Goal: Task Accomplishment & Management: Use online tool/utility

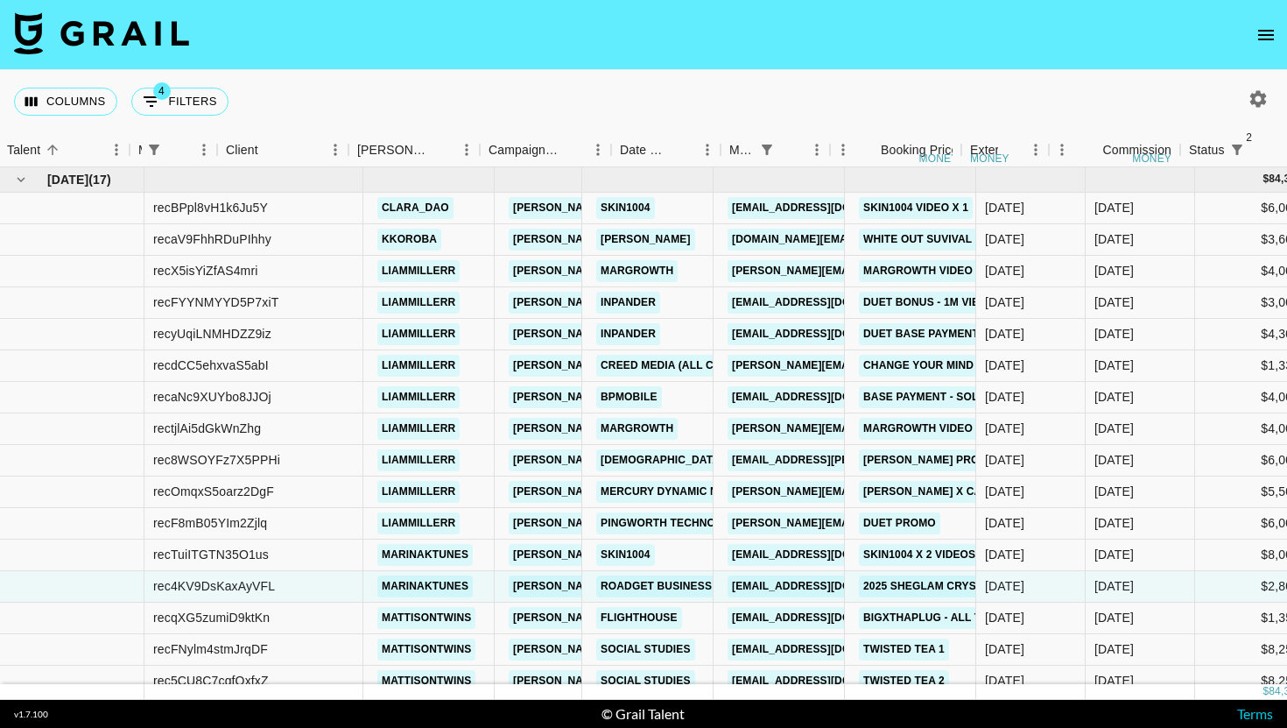
click at [1268, 51] on button "open drawer" at bounding box center [1266, 35] width 35 height 35
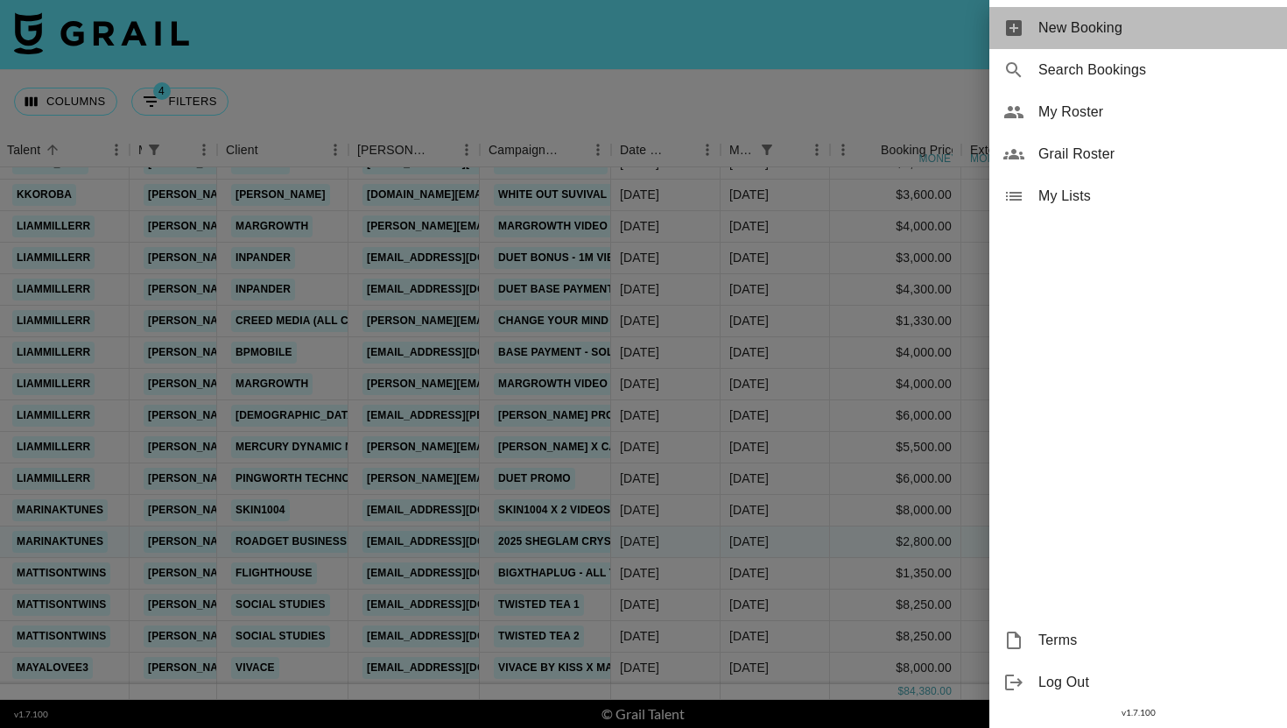
click at [1141, 36] on span "New Booking" at bounding box center [1156, 28] width 235 height 21
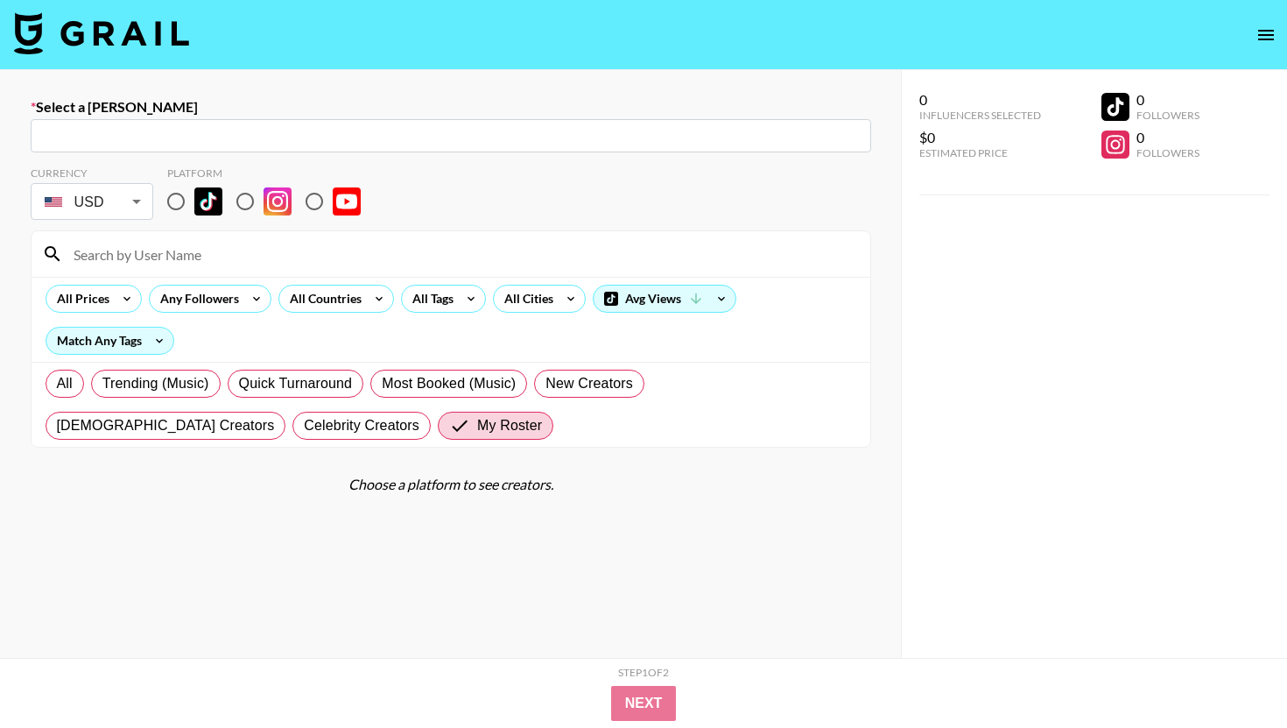
click at [137, 41] on img at bounding box center [101, 33] width 175 height 42
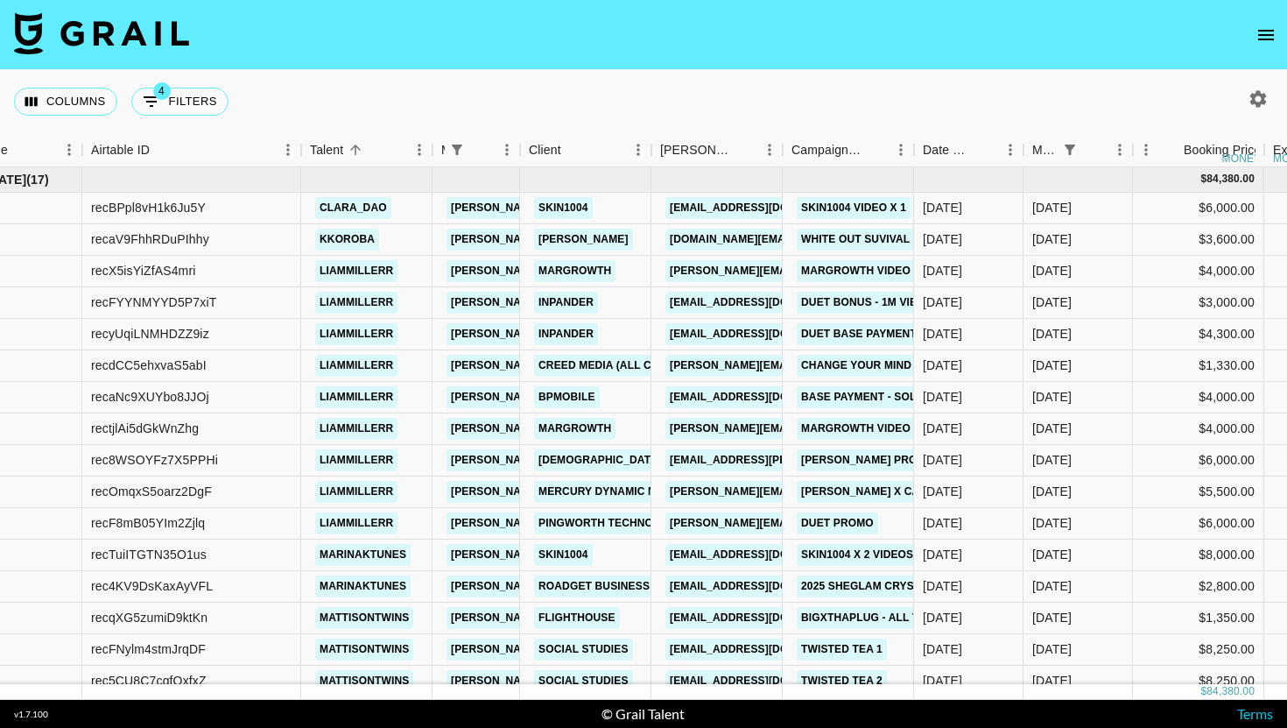
scroll to position [0, 87]
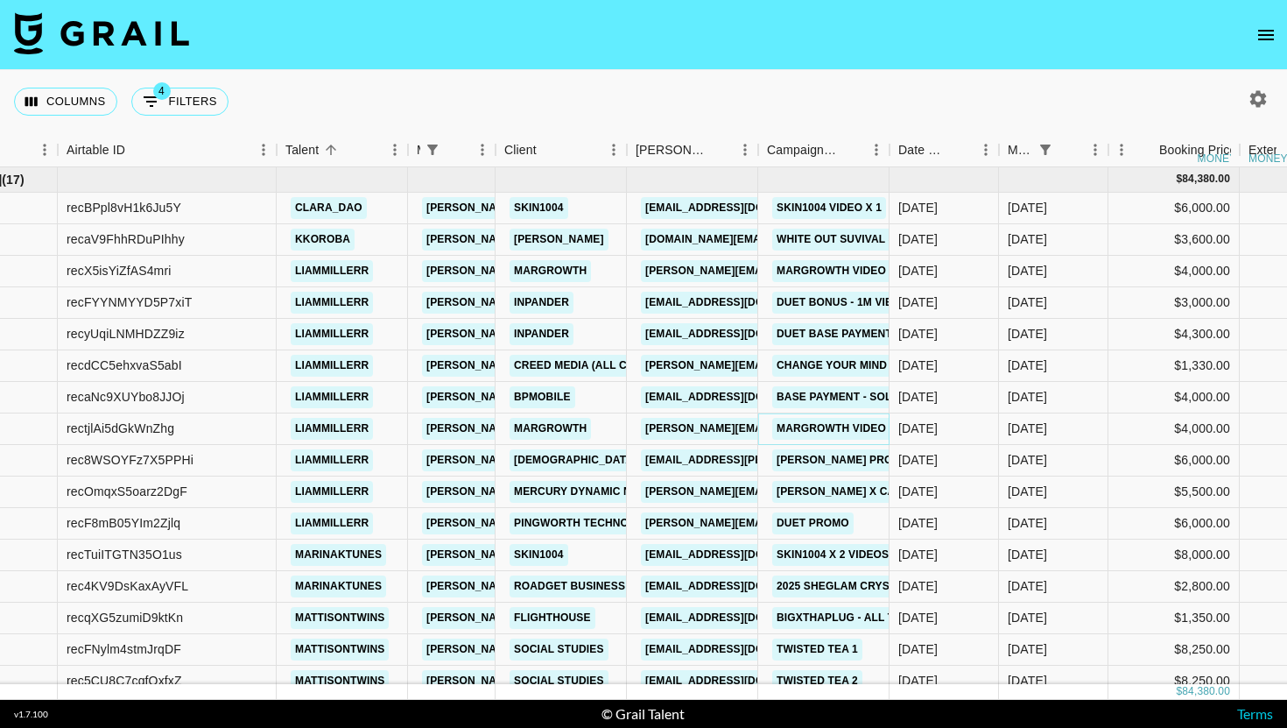
click at [867, 428] on link "Margrowth video 4 actual" at bounding box center [858, 429] width 173 height 22
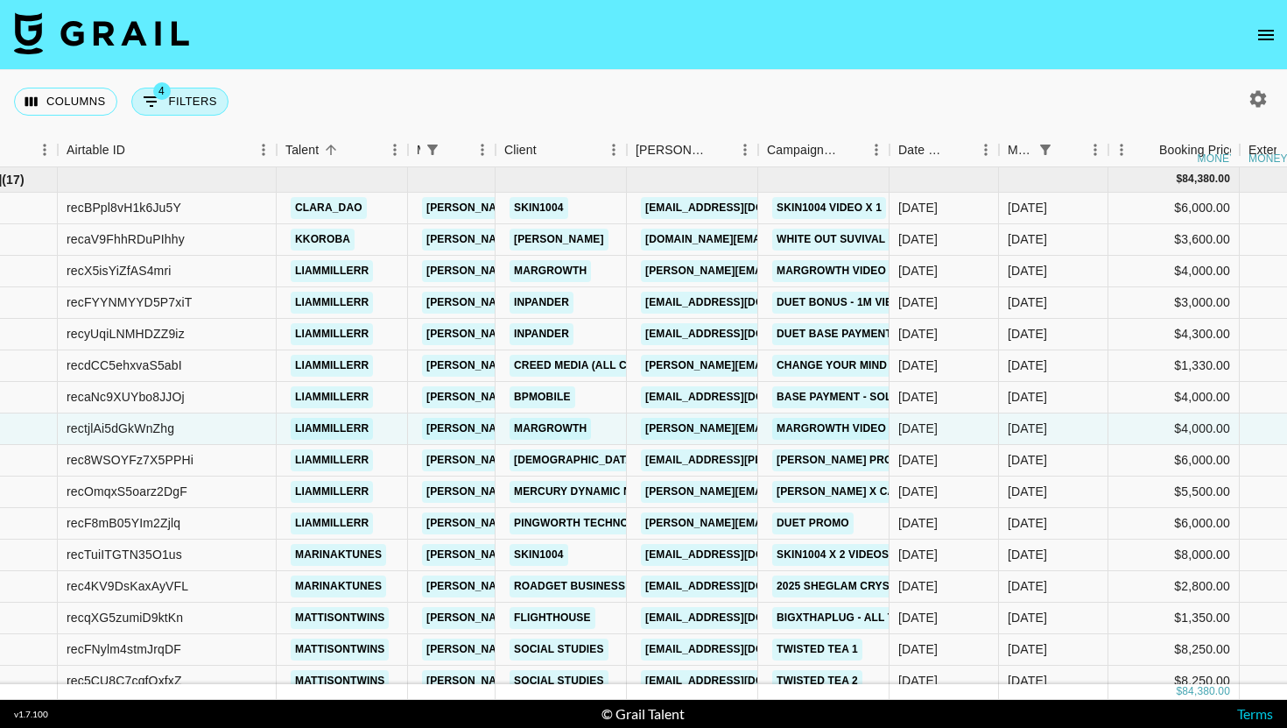
click at [164, 95] on span "4" at bounding box center [162, 91] width 18 height 18
select select "managerIds"
select select "status"
select select "not"
select select "declined"
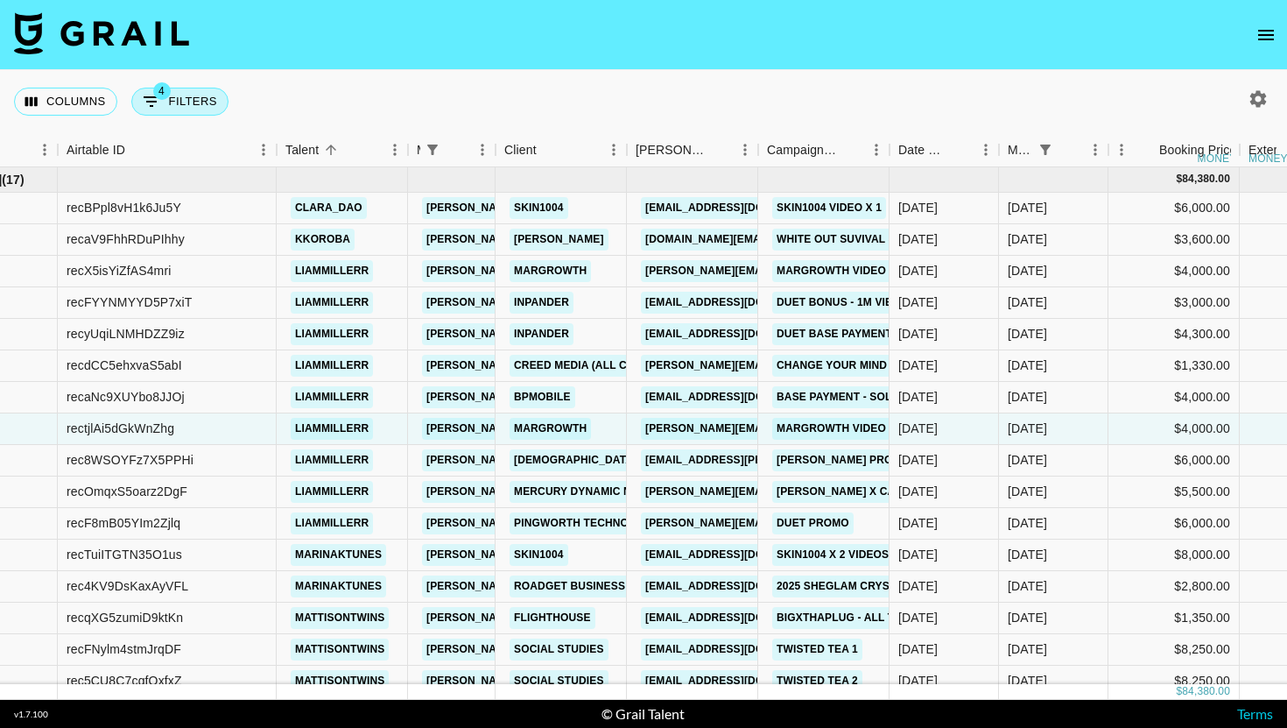
select select "status"
select select "not"
select select "cancelled"
select select "monthDue2"
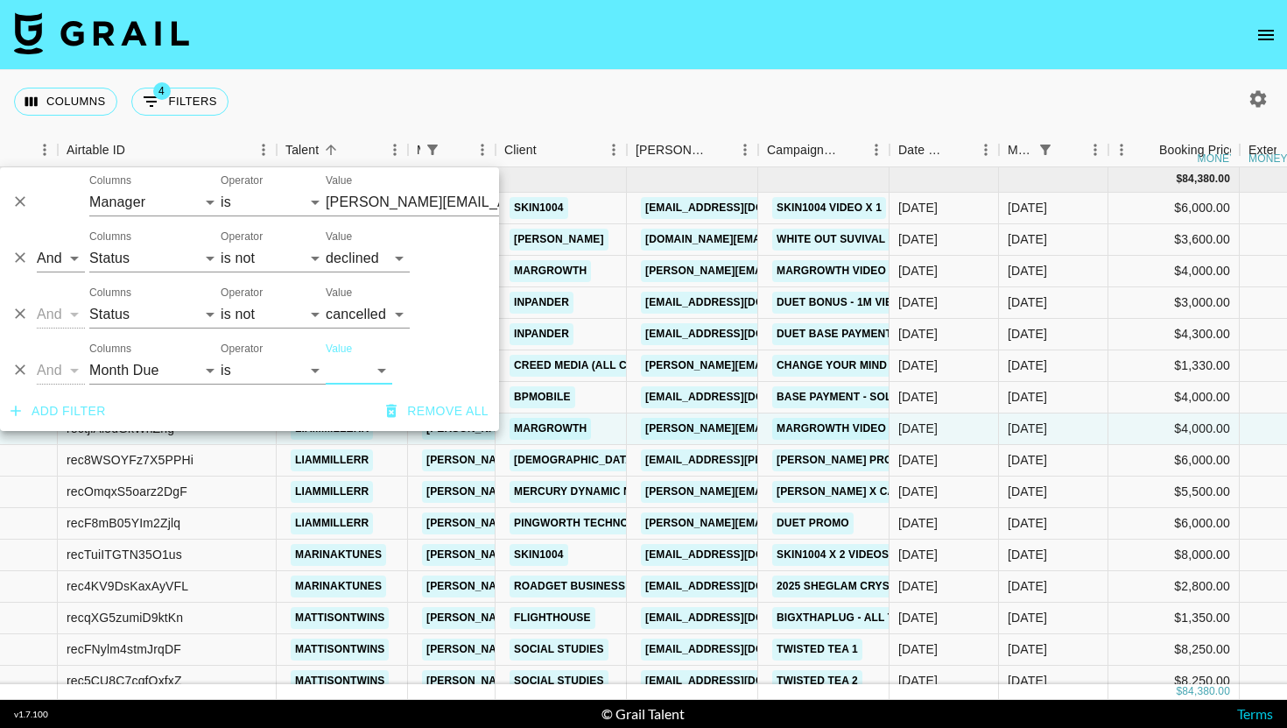
click at [356, 372] on select "[DATE] Aug '[DATE] Jun '[DATE] Apr '[DATE] Feb '[DATE] Dec '[DATE] Oct '[DATE] …" at bounding box center [359, 370] width 67 height 28
select select "[DATE]"
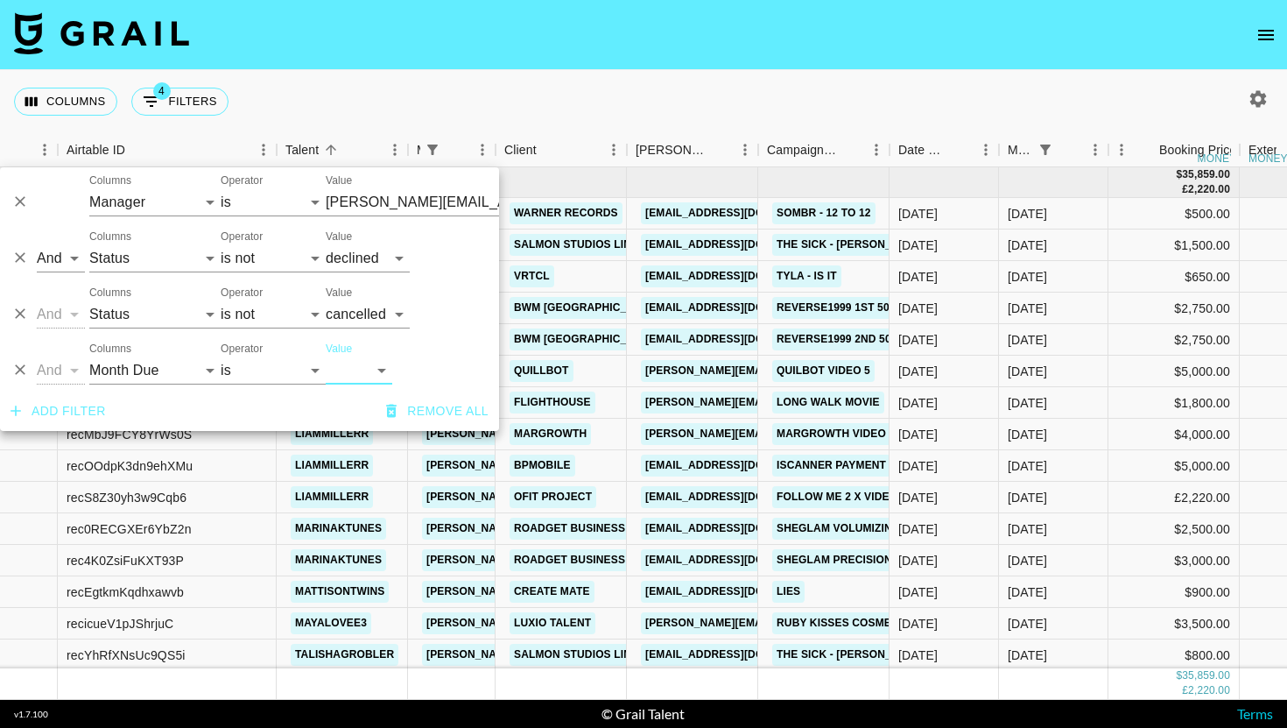
drag, startPoint x: 679, startPoint y: 46, endPoint x: 714, endPoint y: 712, distance: 667.3
click at [679, 46] on nav at bounding box center [643, 35] width 1287 height 70
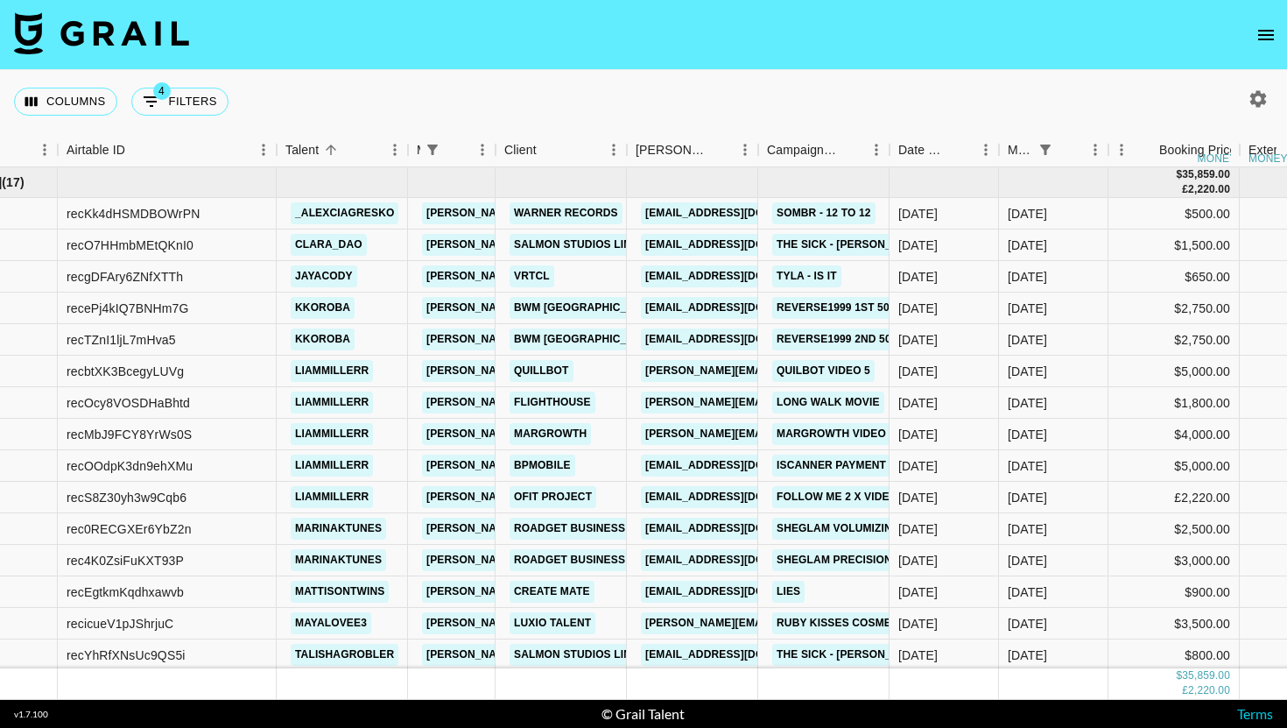
click at [154, 117] on div "Columns 4 Filters + Booking" at bounding box center [125, 101] width 222 height 63
click at [160, 107] on icon "Show filters" at bounding box center [151, 101] width 21 height 21
select select "managerIds"
select select "status"
select select "not"
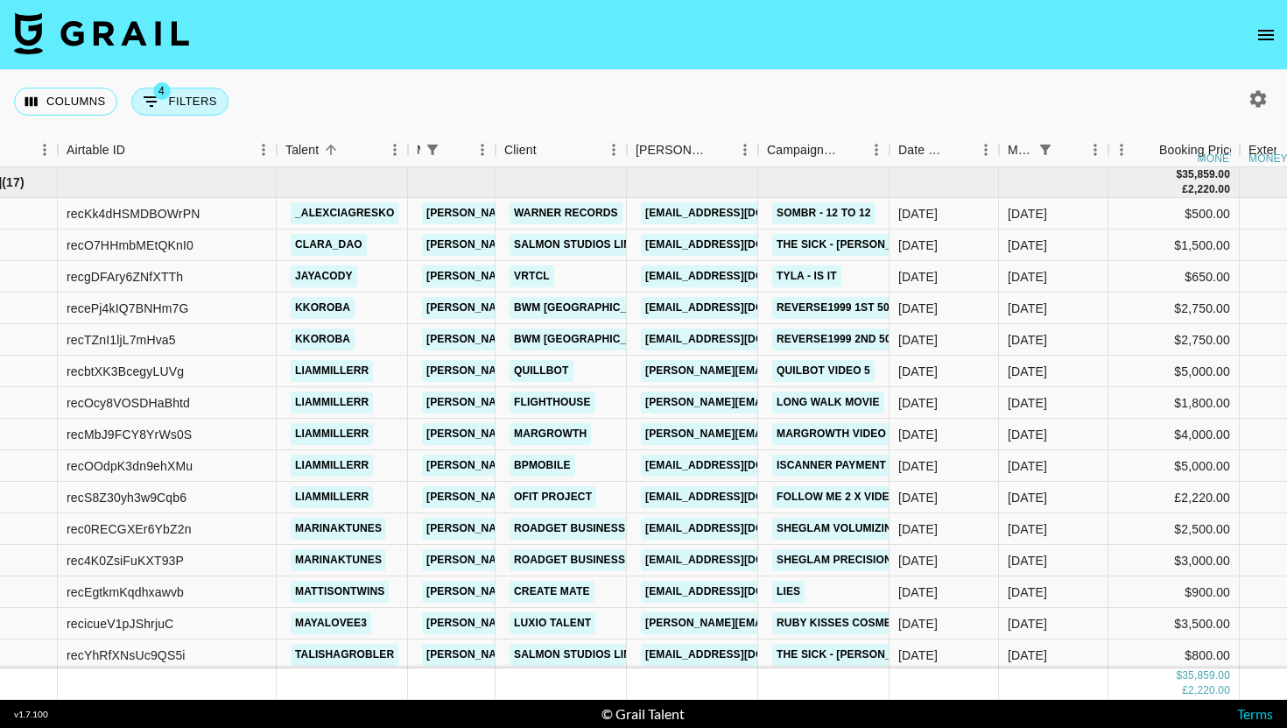
select select "declined"
select select "status"
select select "not"
select select "cancelled"
select select "monthDue2"
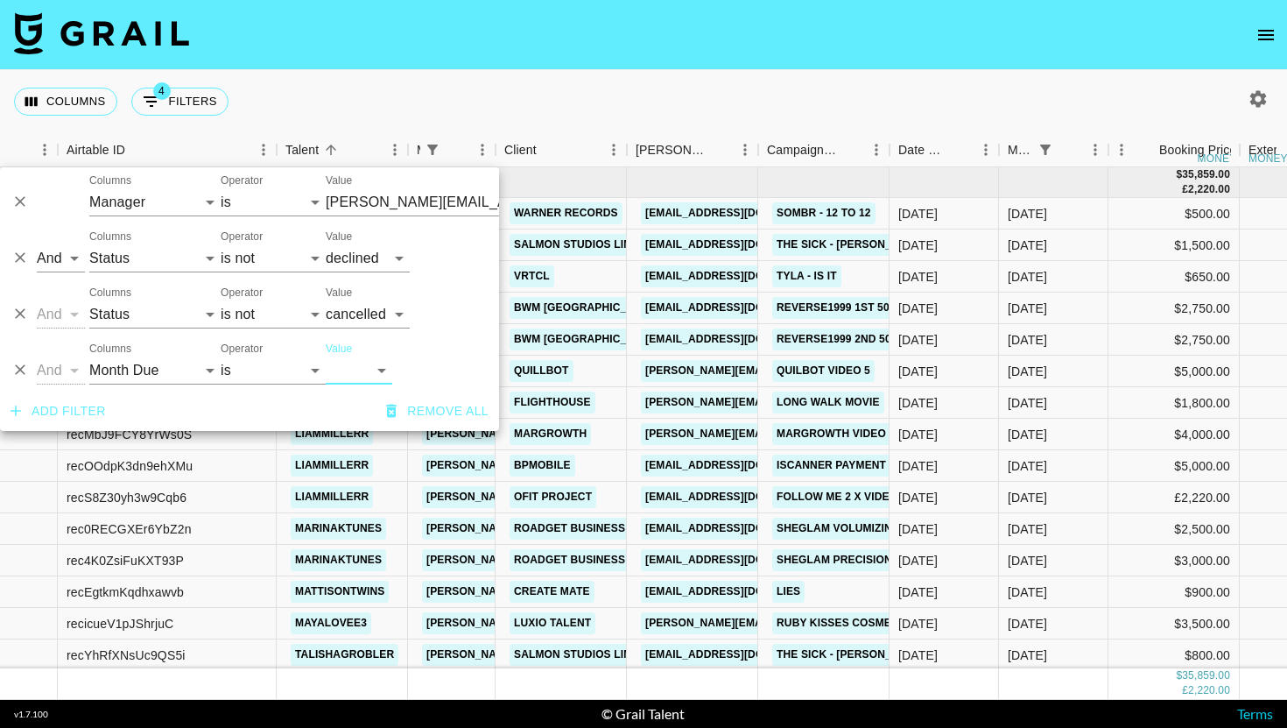
click at [377, 384] on div "And Or Columns Grail Platform ID Airtable ID Talent Manager Client [PERSON_NAME…" at bounding box center [249, 363] width 499 height 56
click at [377, 374] on select "[DATE] Aug '[DATE] Jun '[DATE] Apr '[DATE] Feb '[DATE] Dec '[DATE] Oct '[DATE] …" at bounding box center [359, 370] width 67 height 28
select select "[DATE]"
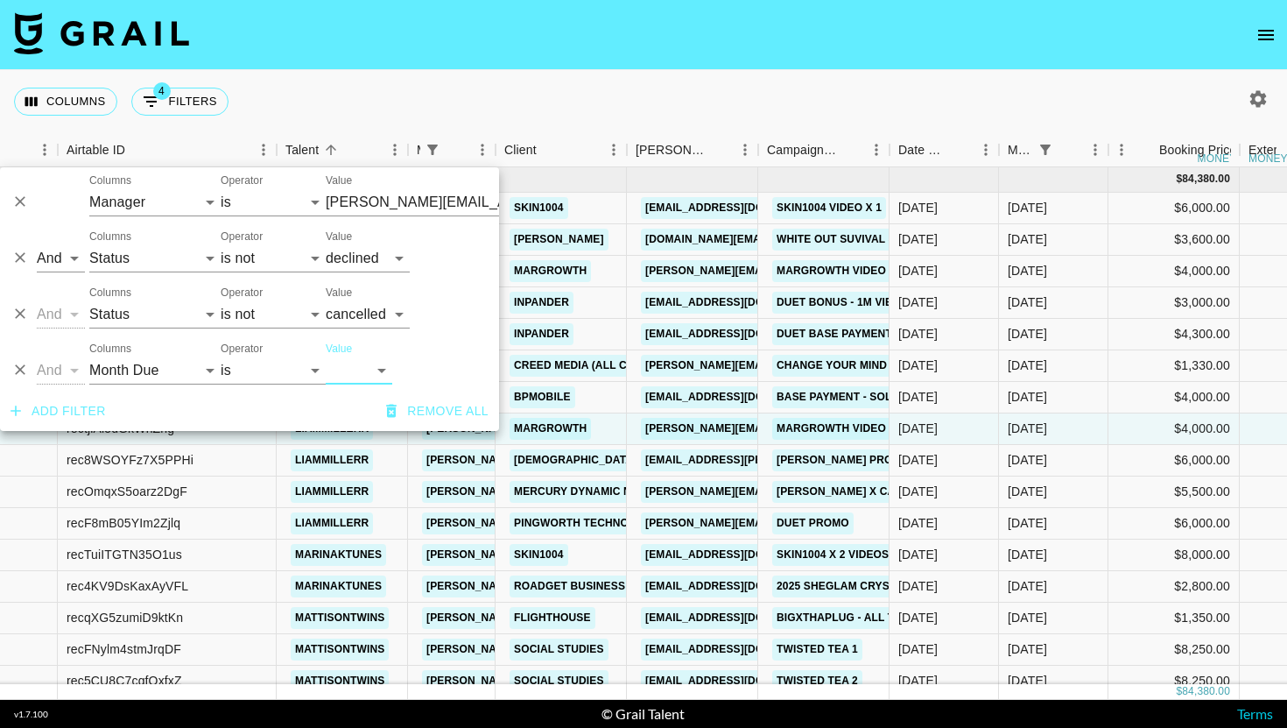
drag, startPoint x: 655, startPoint y: 109, endPoint x: 642, endPoint y: 133, distance: 27.8
click at [655, 109] on div "Columns 4 Filters + Booking" at bounding box center [643, 101] width 1287 height 63
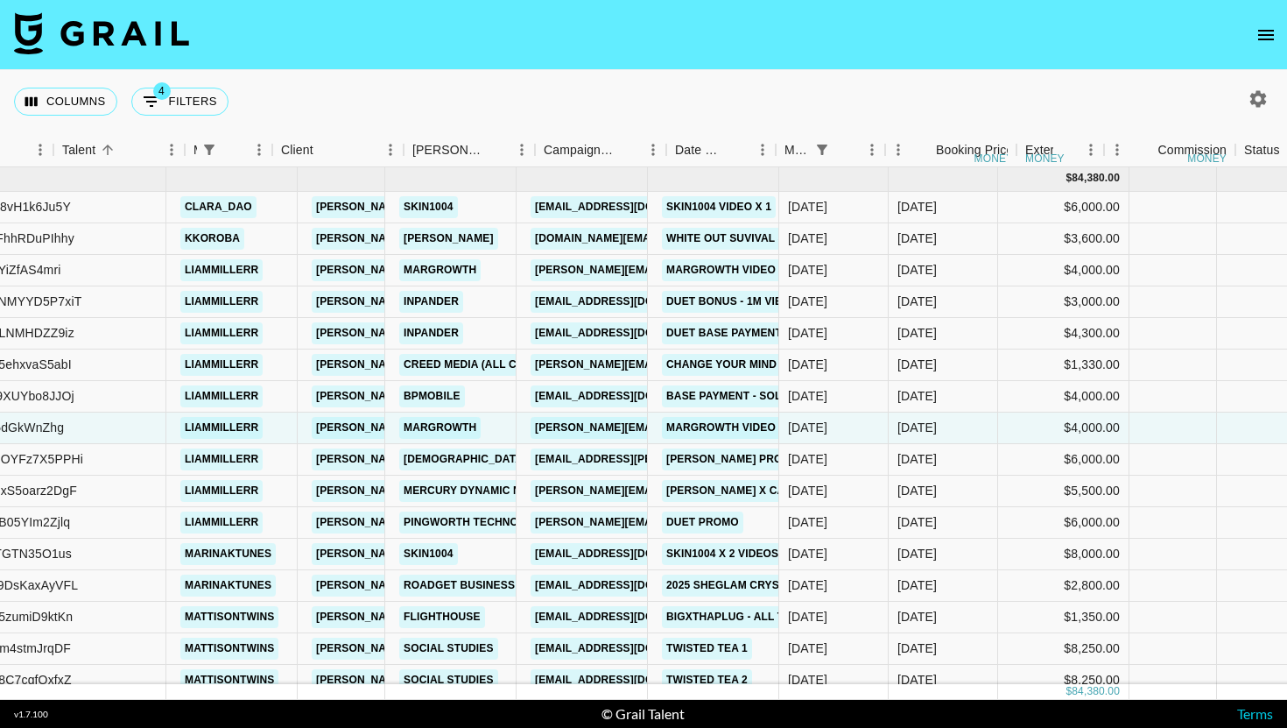
scroll to position [1, 34]
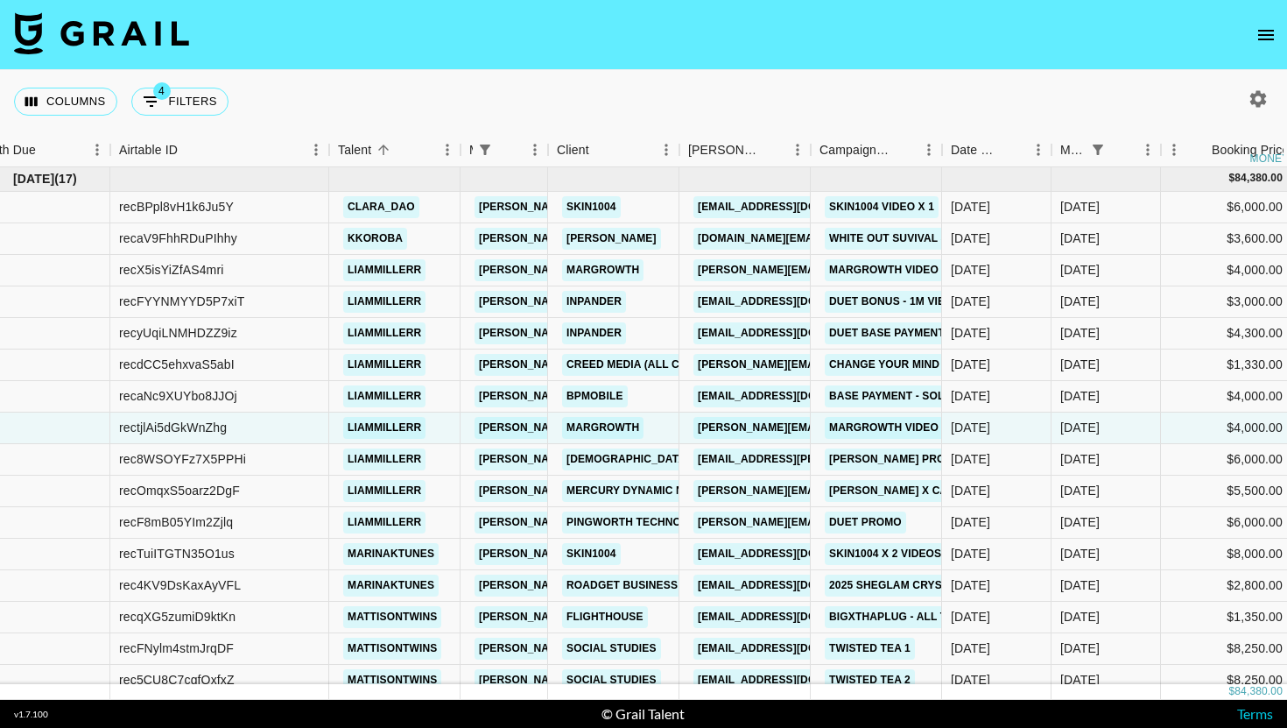
click at [224, 123] on div "Columns 4 Filters + Booking" at bounding box center [125, 101] width 222 height 63
click at [190, 99] on button "4 Filters" at bounding box center [179, 102] width 97 height 28
select select "managerIds"
select select "status"
select select "not"
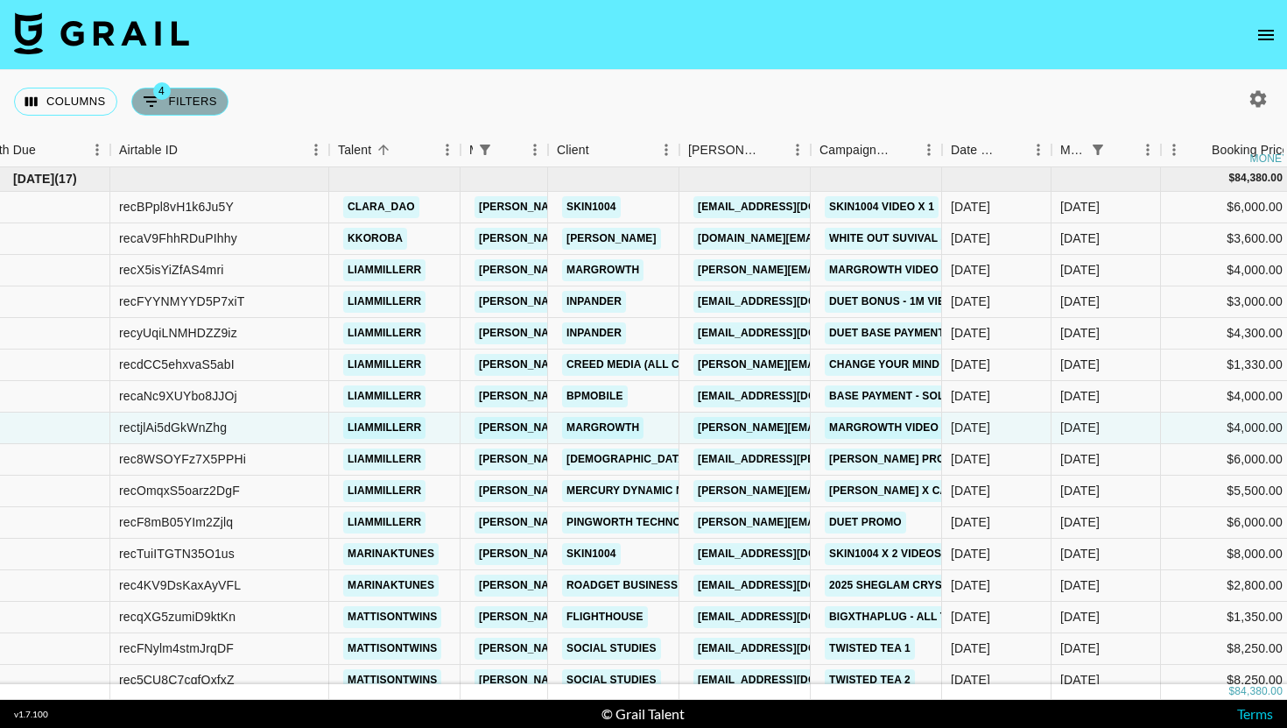
select select "declined"
select select "status"
select select "not"
select select "cancelled"
select select "monthDue2"
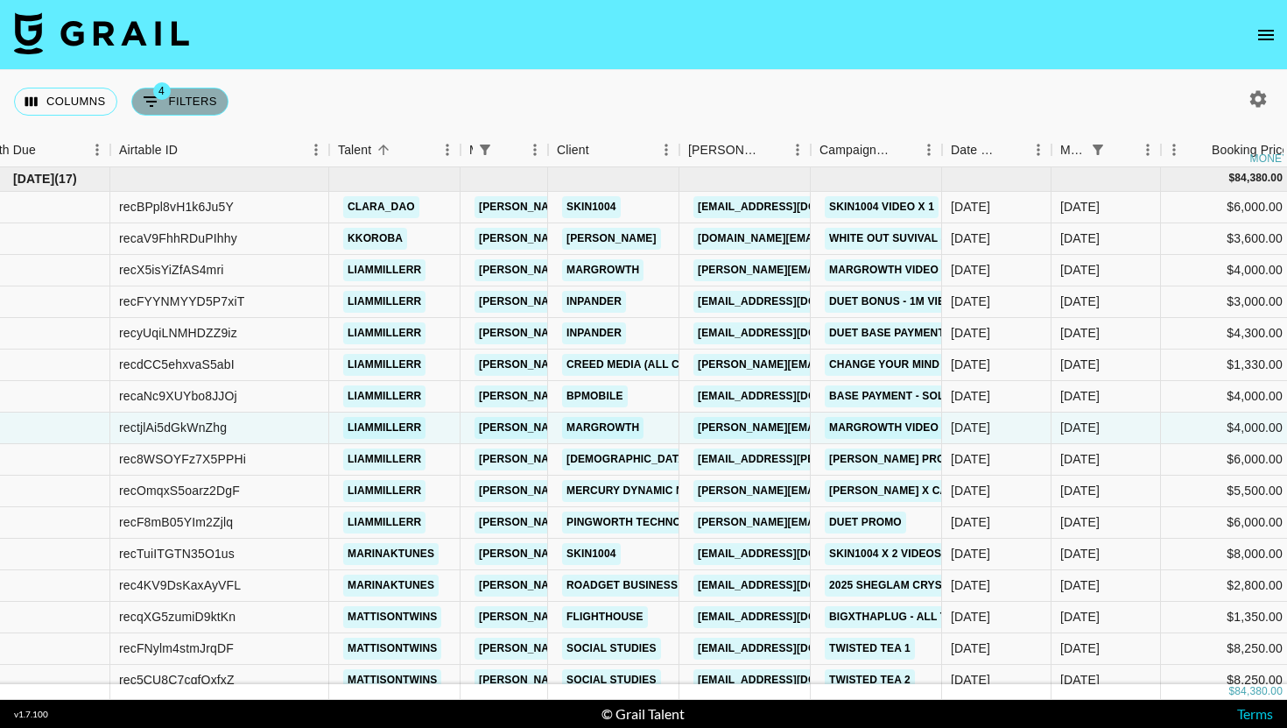
select select "[DATE]"
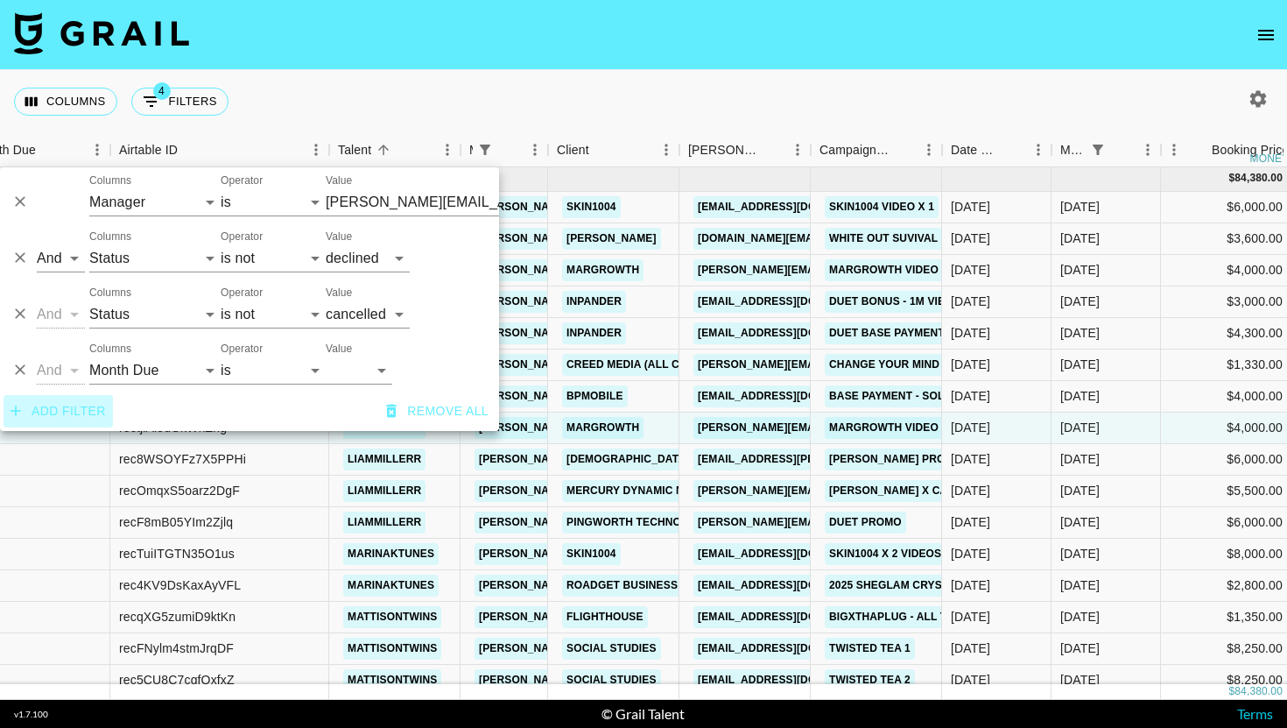
click at [80, 417] on button "Add filter" at bounding box center [58, 411] width 109 height 32
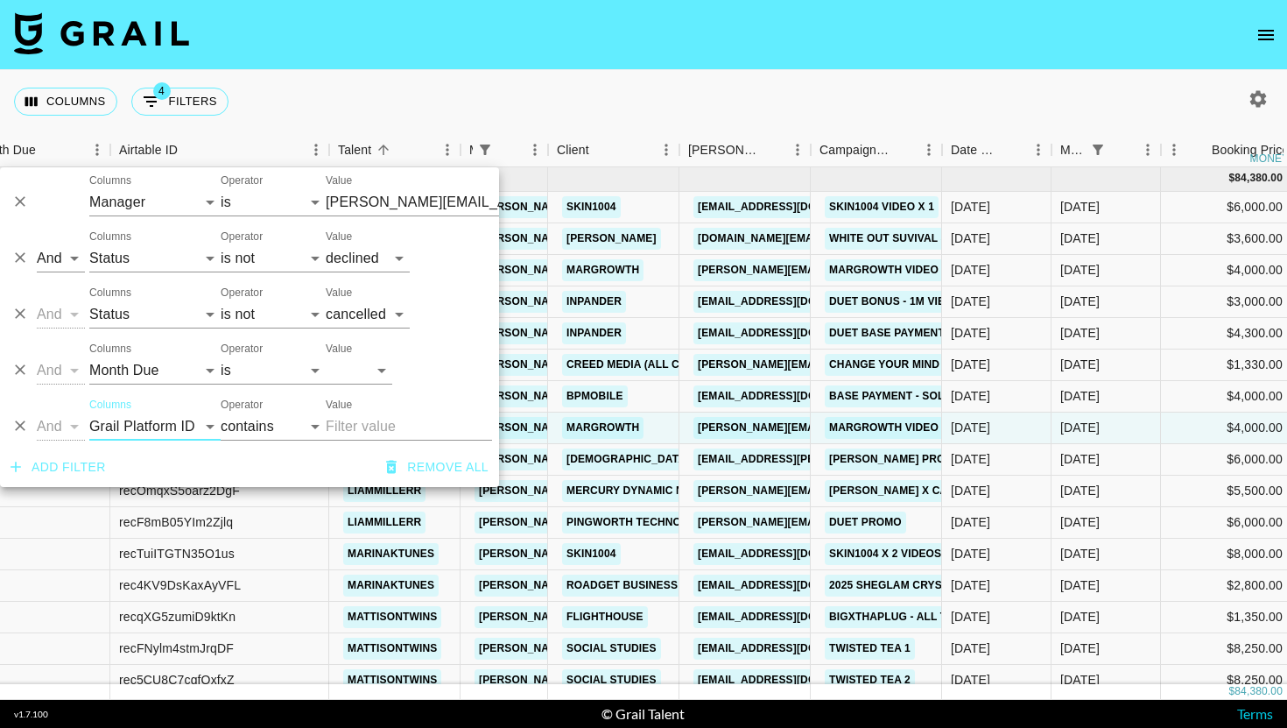
click at [134, 422] on select "Grail Platform ID Airtable ID Talent Manager Client [PERSON_NAME] Campaign (Typ…" at bounding box center [154, 426] width 131 height 28
select select "status"
click at [241, 403] on label "Operator" at bounding box center [242, 405] width 42 height 15
click at [241, 412] on select "is is not is any of is not any of" at bounding box center [273, 426] width 105 height 28
click at [241, 412] on label "Operator" at bounding box center [242, 405] width 42 height 15
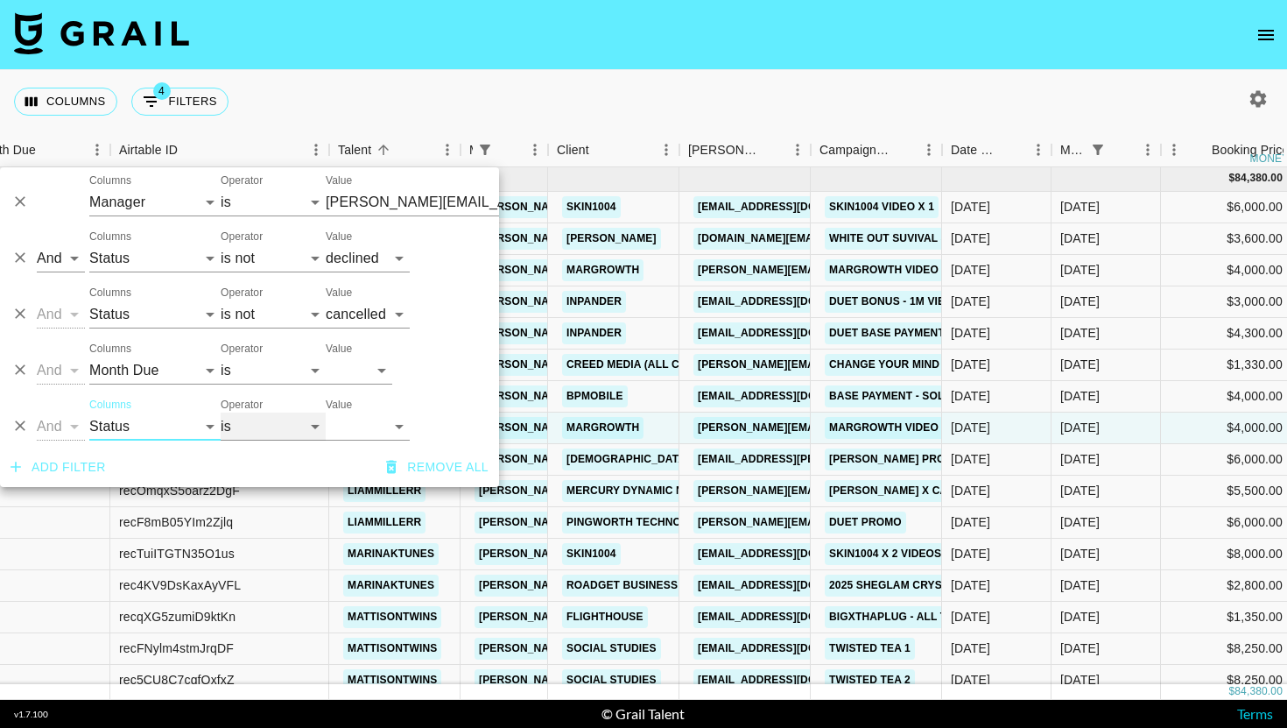
click at [241, 412] on select "is is not is any of is not any of" at bounding box center [273, 426] width 105 height 28
click at [240, 433] on select "is is not is any of is not any of" at bounding box center [273, 426] width 105 height 28
select select "not"
click at [340, 433] on select "confirmed declined draft posted approved cancelled badDebt" at bounding box center [368, 426] width 84 height 28
select select "approved"
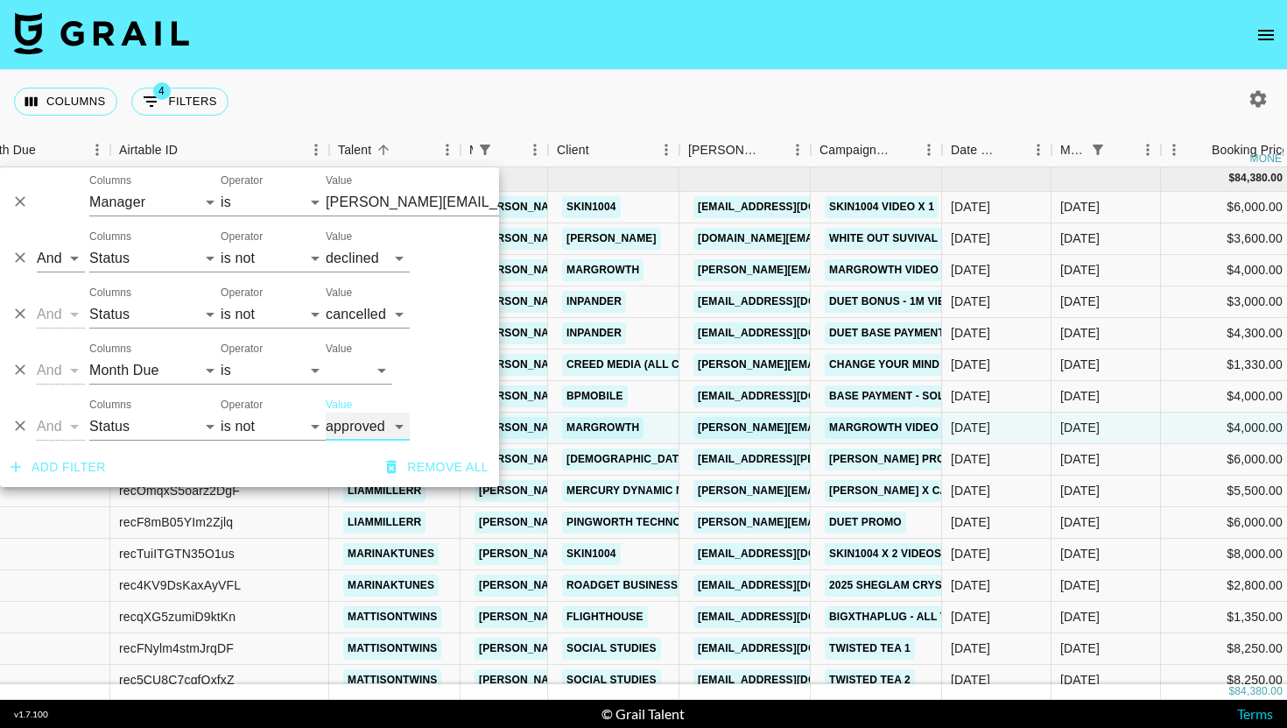
scroll to position [0, 34]
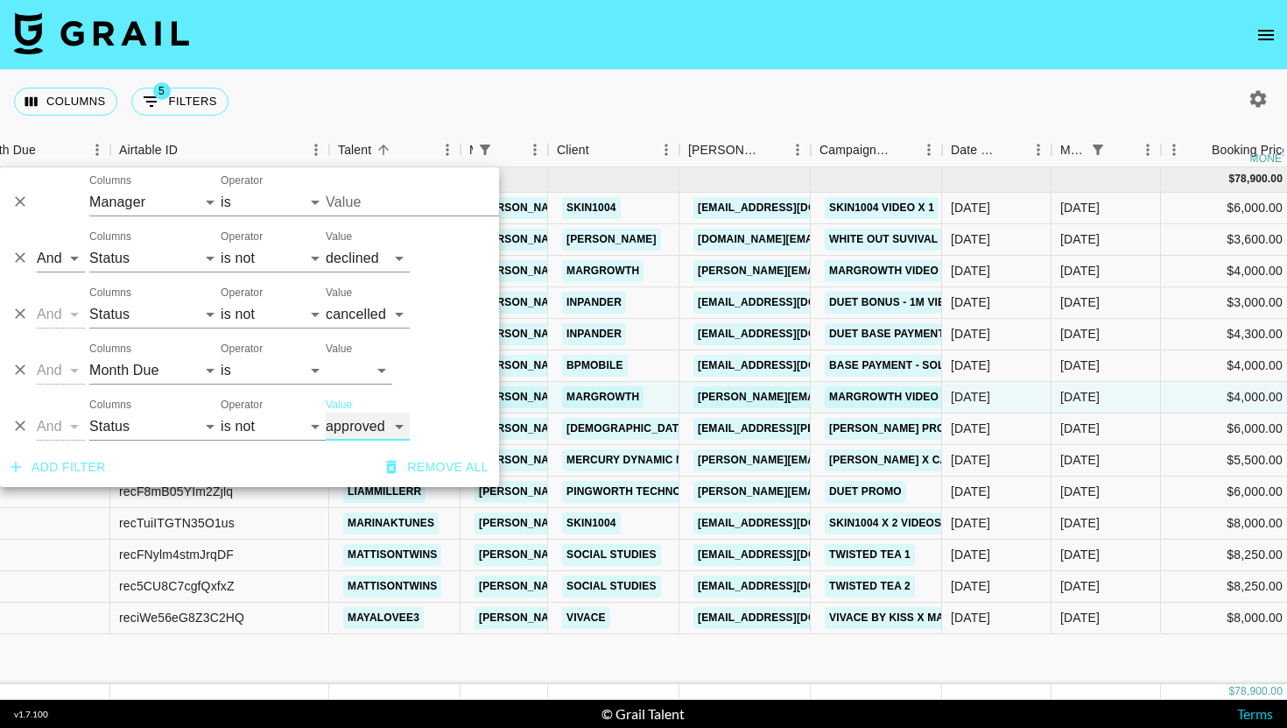
type input "[PERSON_NAME][EMAIL_ADDRESS][DOMAIN_NAME]"
click at [841, 86] on div "Columns 5 Filters + Booking" at bounding box center [643, 101] width 1287 height 63
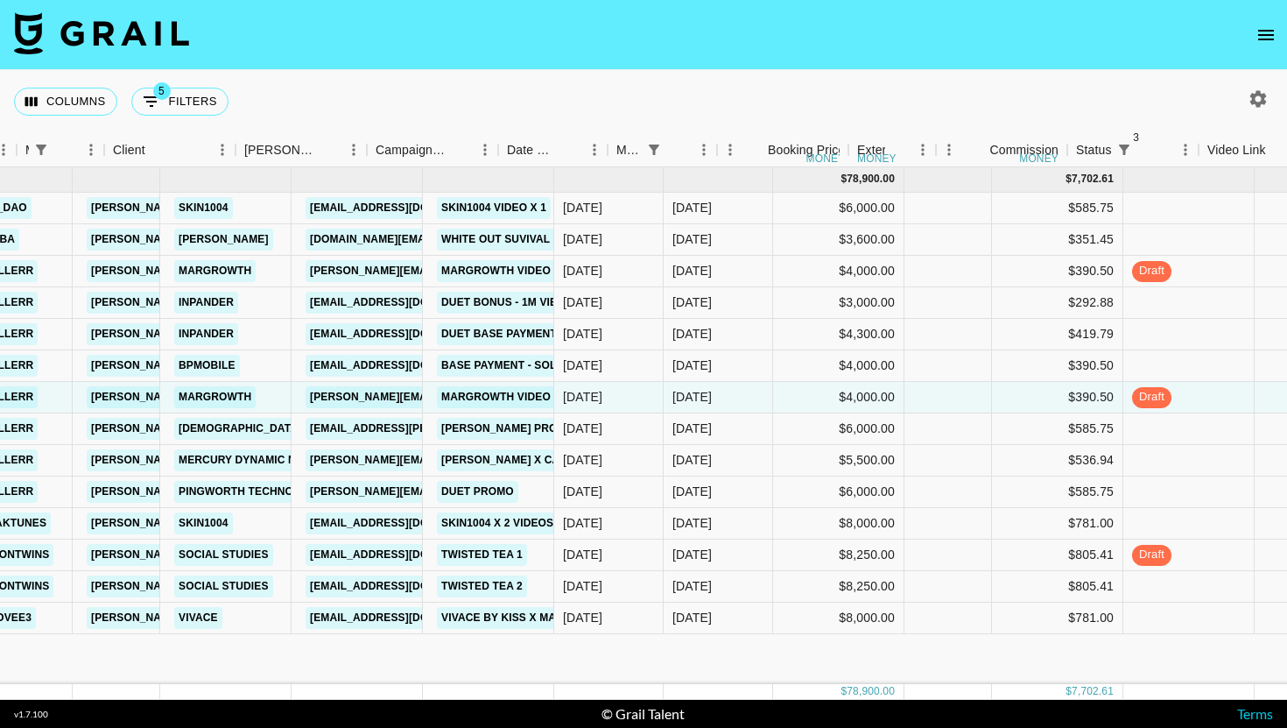
scroll to position [0, 416]
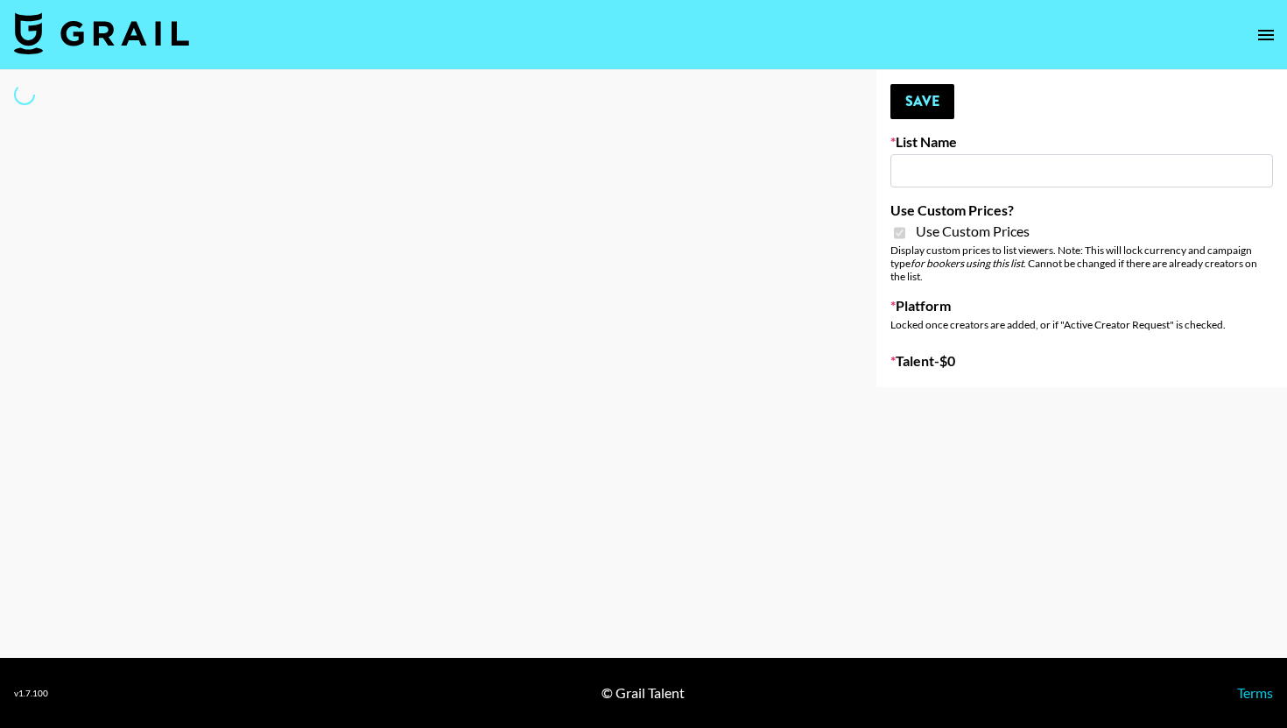
type input "ByHeart ([DATE])"
checkbox input "true"
select select "Brand"
